Goal: Information Seeking & Learning: Learn about a topic

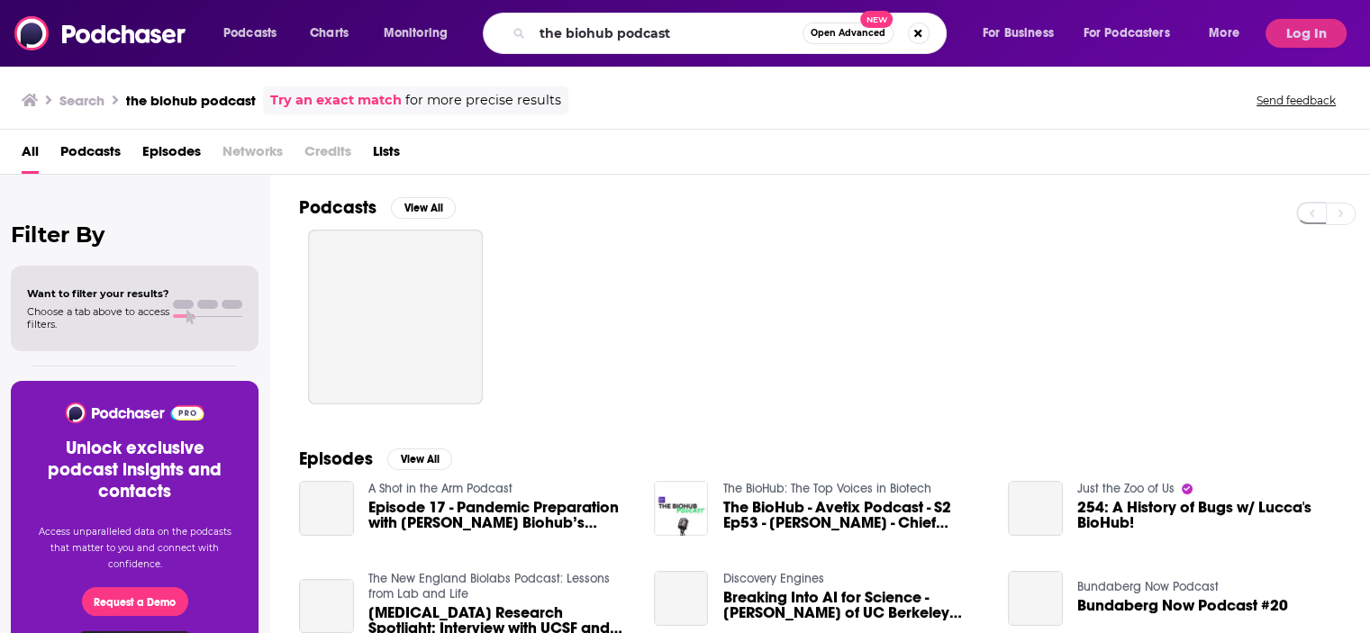
click at [678, 34] on input "the biohub podcast" at bounding box center [667, 33] width 270 height 29
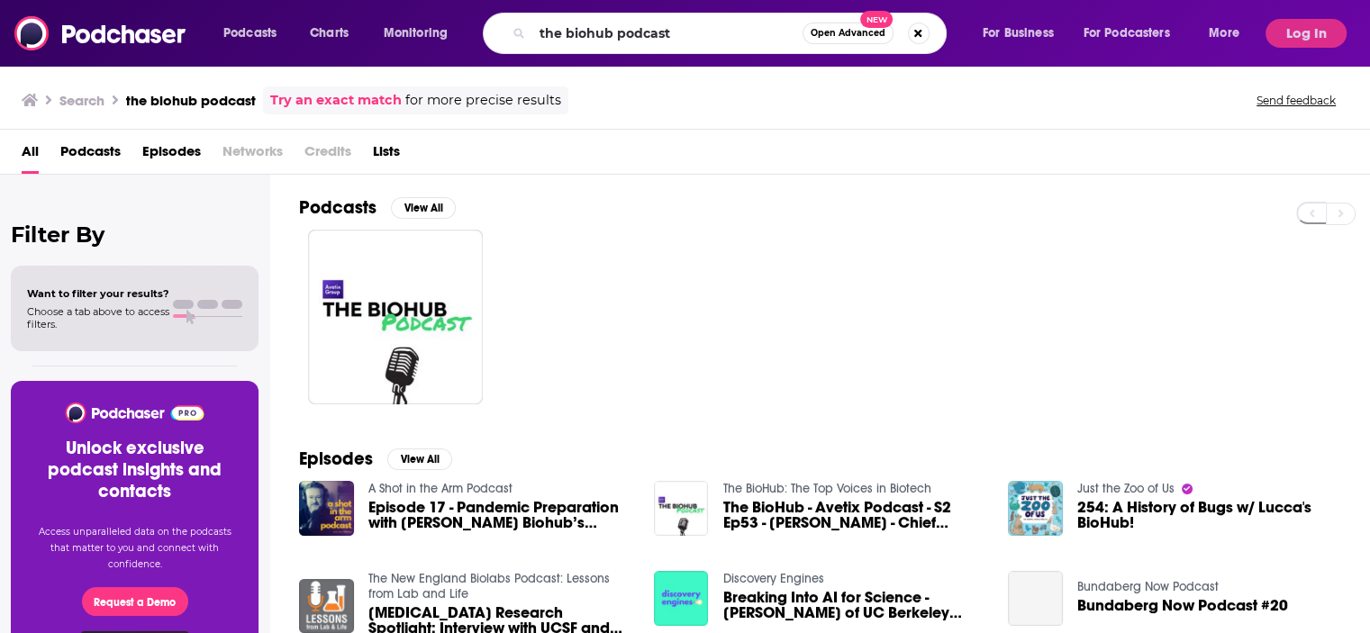
click at [681, 34] on input "the biohub podcast" at bounding box center [667, 33] width 270 height 29
drag, startPoint x: 681, startPoint y: 34, endPoint x: 482, endPoint y: 44, distance: 199.3
click at [482, 44] on div "Podcasts Charts Monitoring the biohub podcast Open Advanced New For Business Fo…" at bounding box center [734, 33] width 1046 height 41
type input "pharmexec"
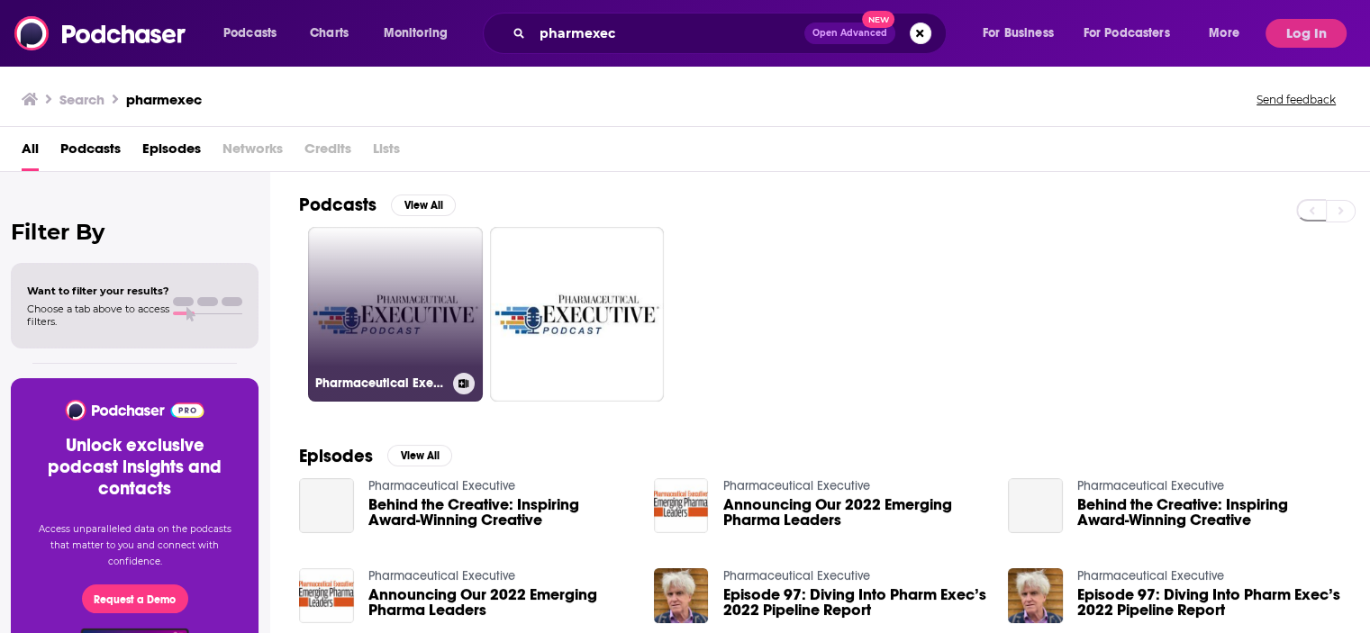
click at [437, 339] on link "Pharmaceutical Executive" at bounding box center [395, 314] width 175 height 175
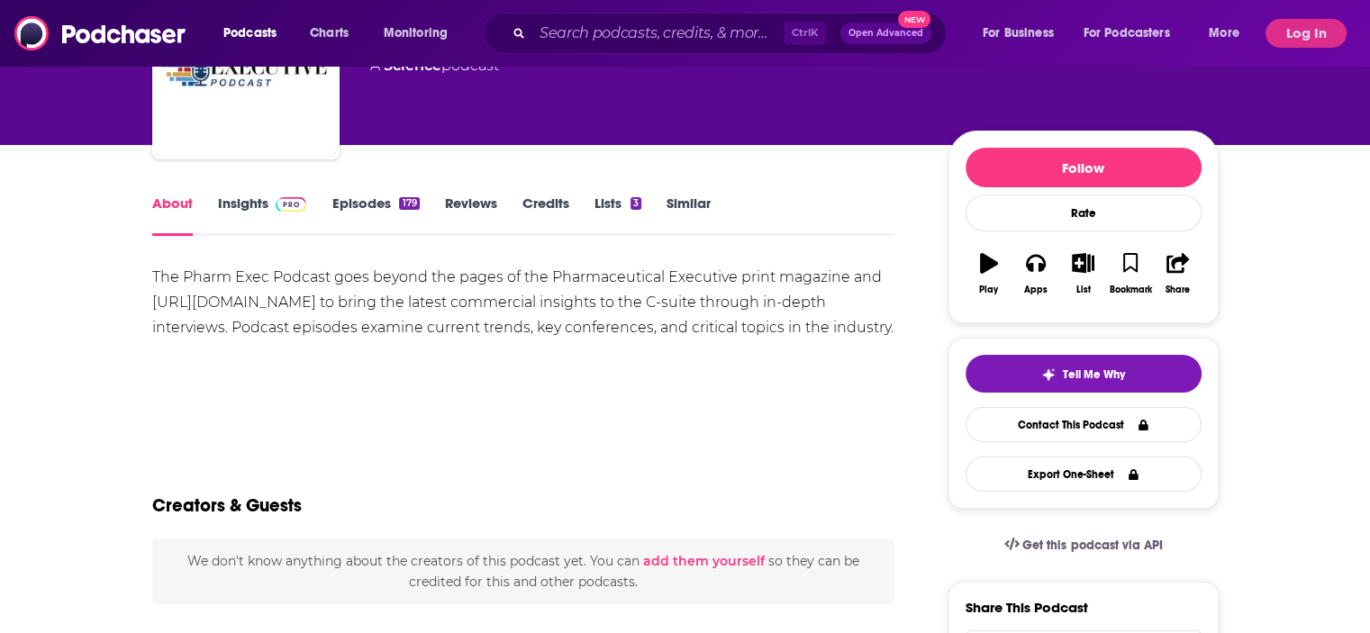
scroll to position [180, 0]
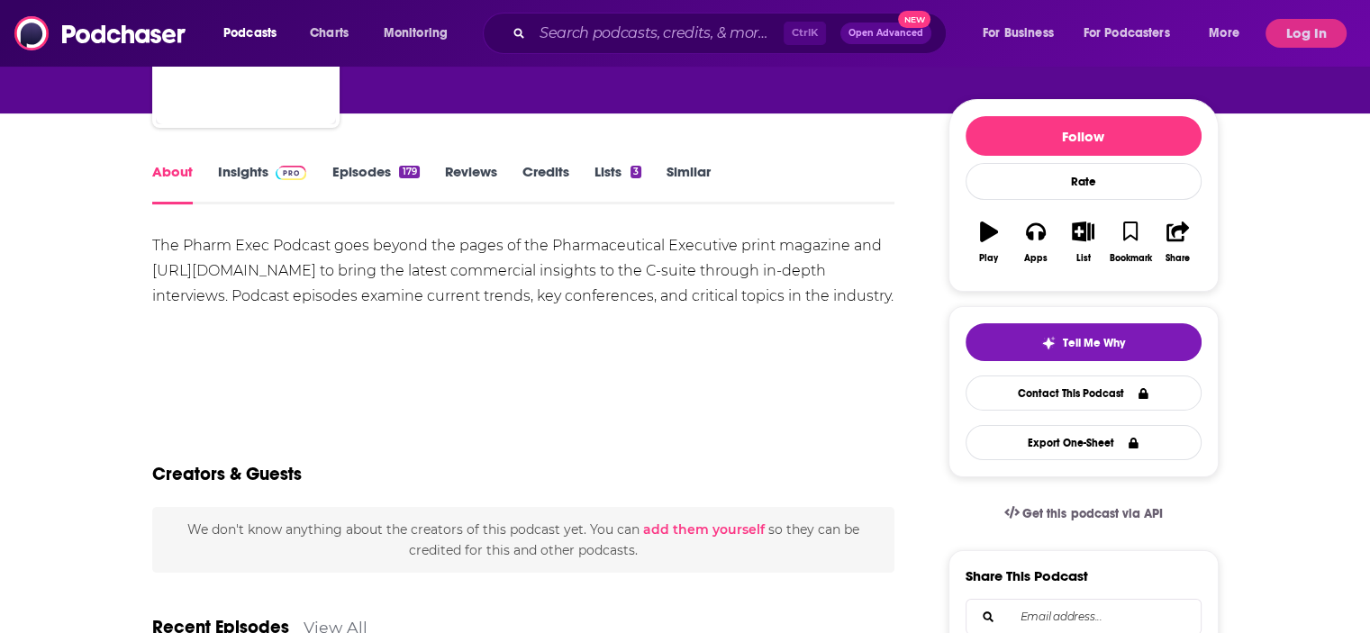
click at [249, 197] on link "Insights" at bounding box center [262, 183] width 89 height 41
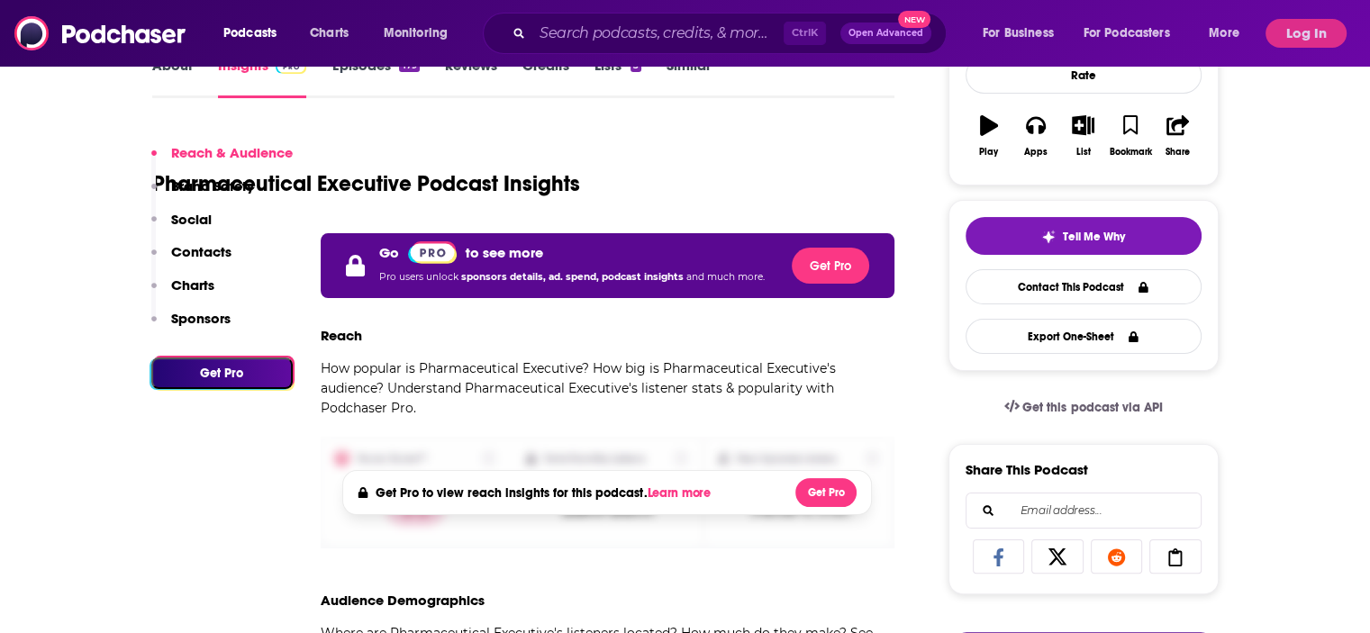
scroll to position [450, 0]
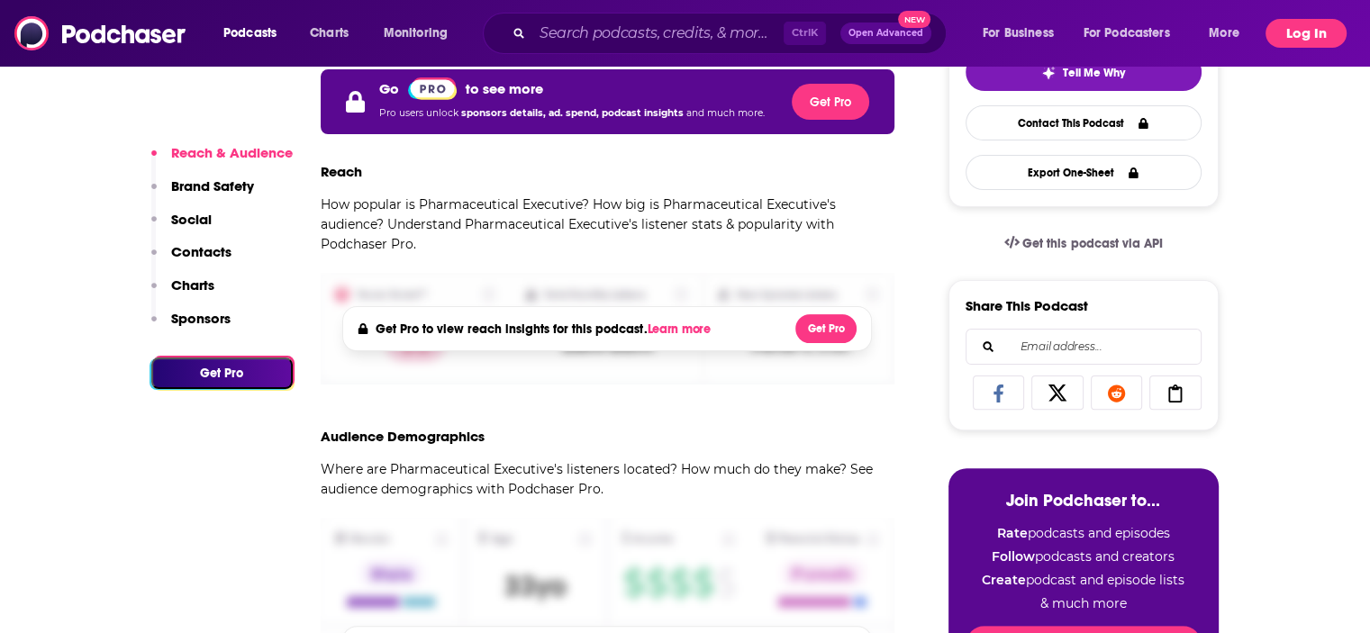
click at [1285, 39] on button "Log In" at bounding box center [1305, 33] width 81 height 29
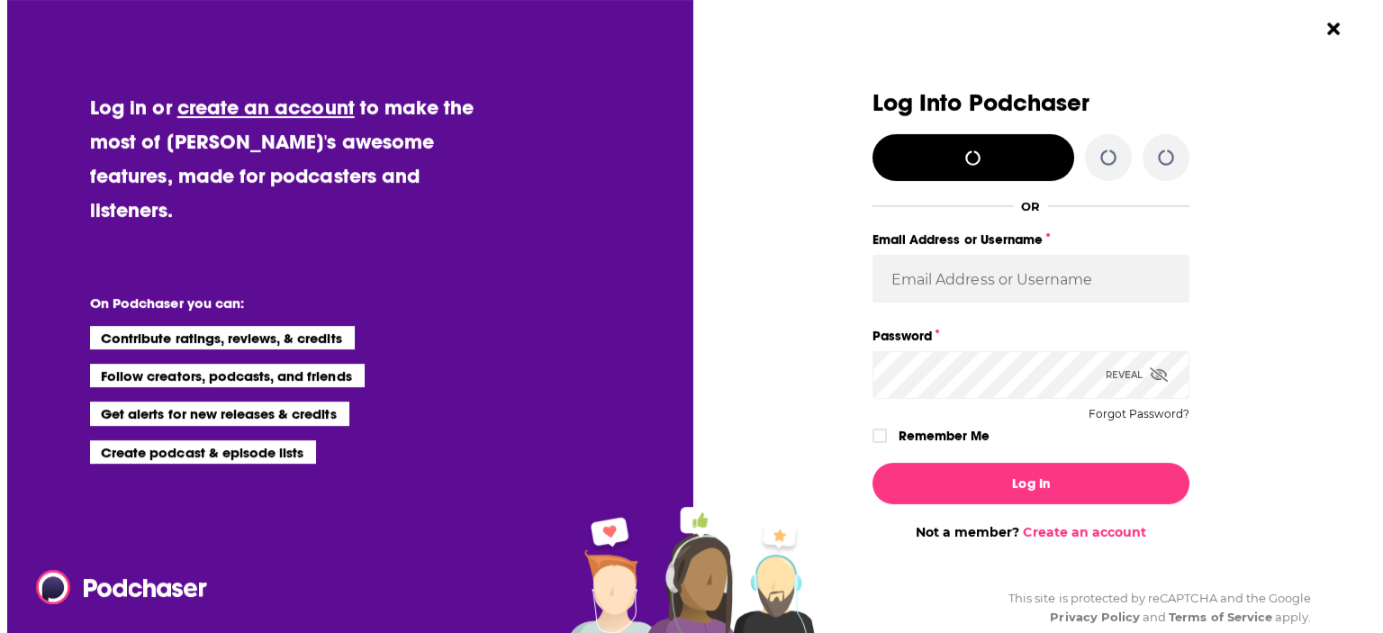
scroll to position [0, 0]
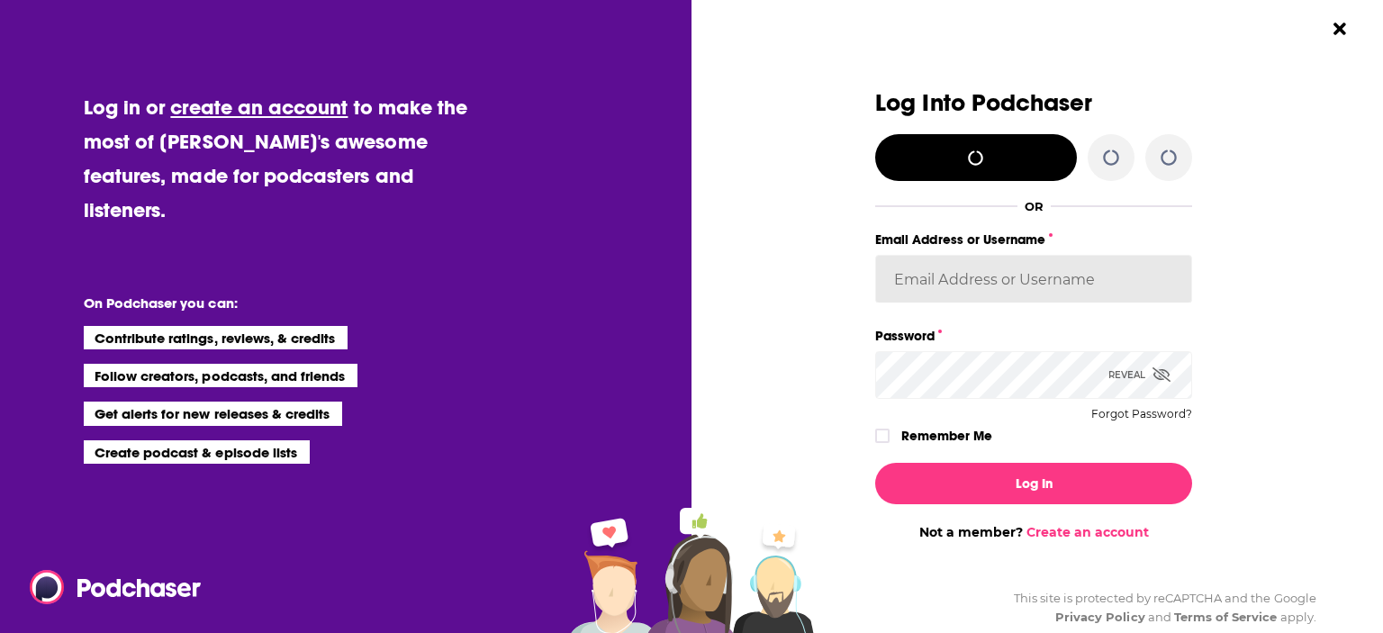
type input "[EMAIL_ADDRESS][PERSON_NAME][DOMAIN_NAME]"
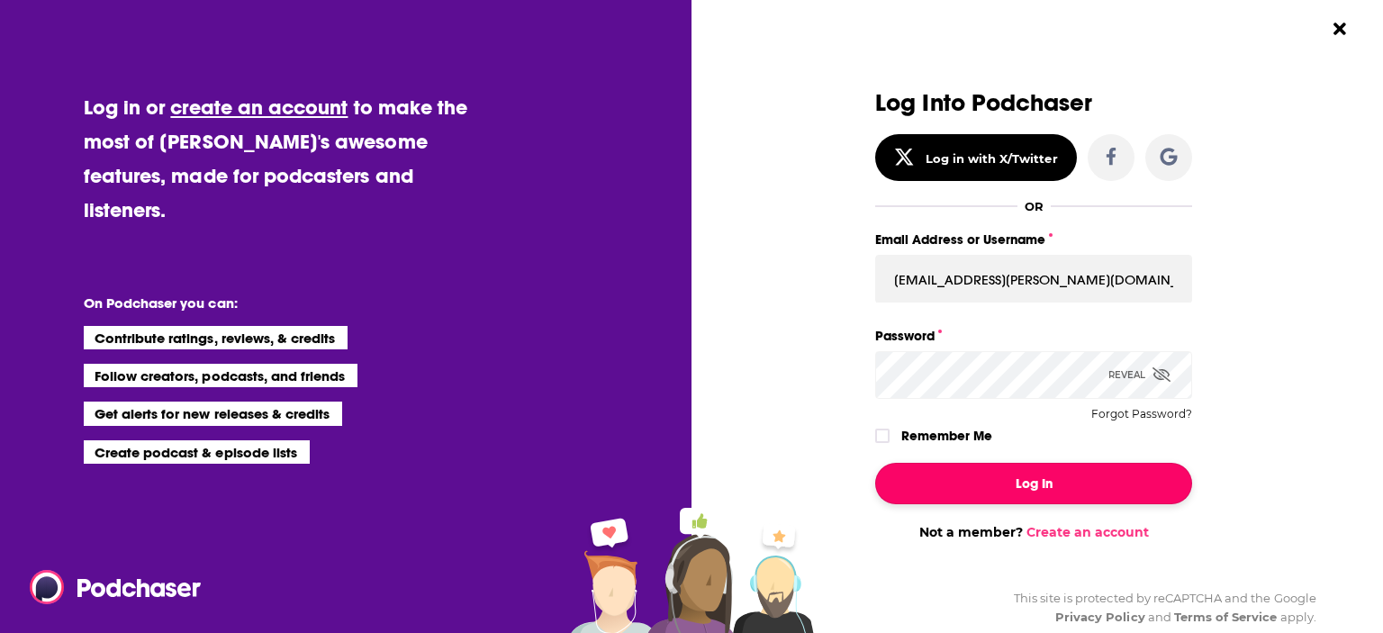
click at [1027, 478] on button "Log In" at bounding box center [1033, 483] width 317 height 41
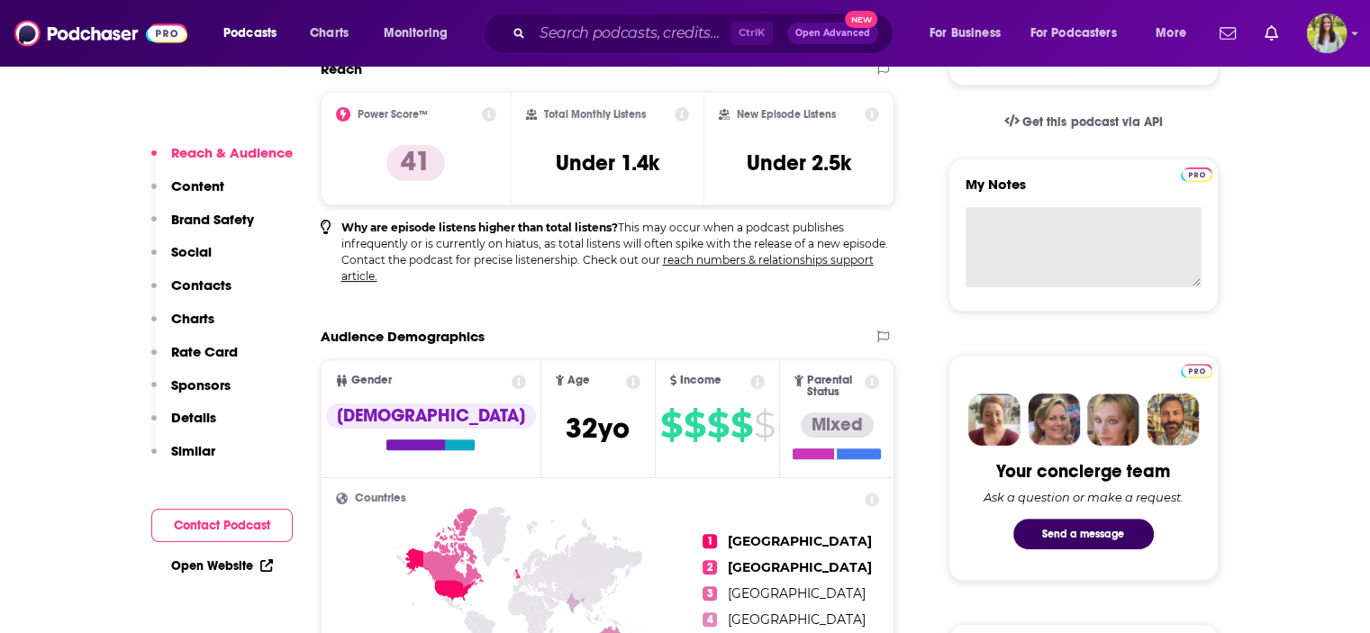
scroll to position [540, 0]
